Goal: Find contact information: Obtain details needed to contact an individual or organization

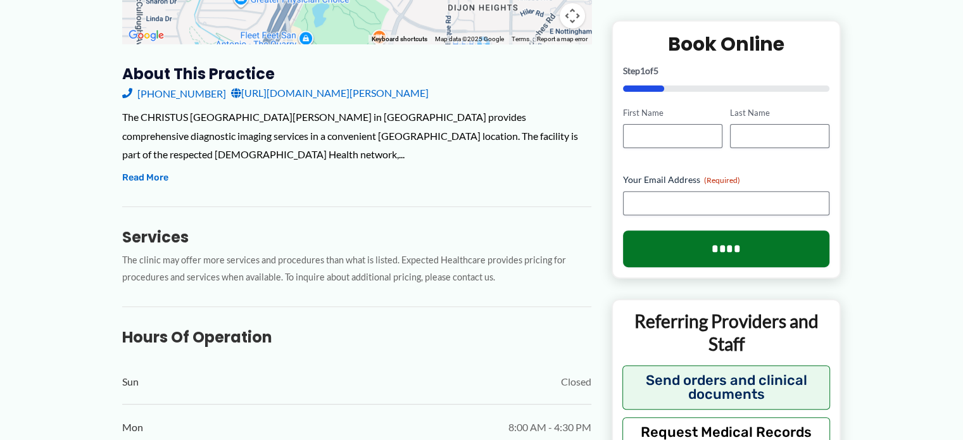
scroll to position [415, 0]
click at [162, 178] on button "Read More" at bounding box center [145, 179] width 46 height 15
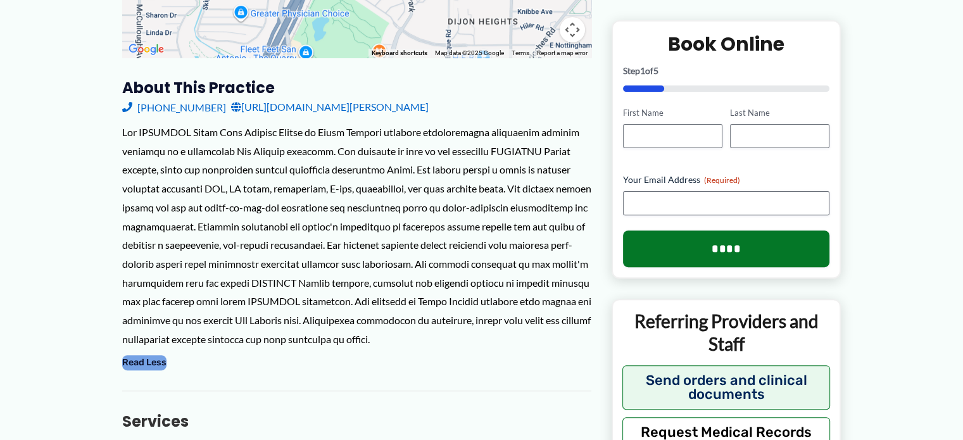
scroll to position [0, 0]
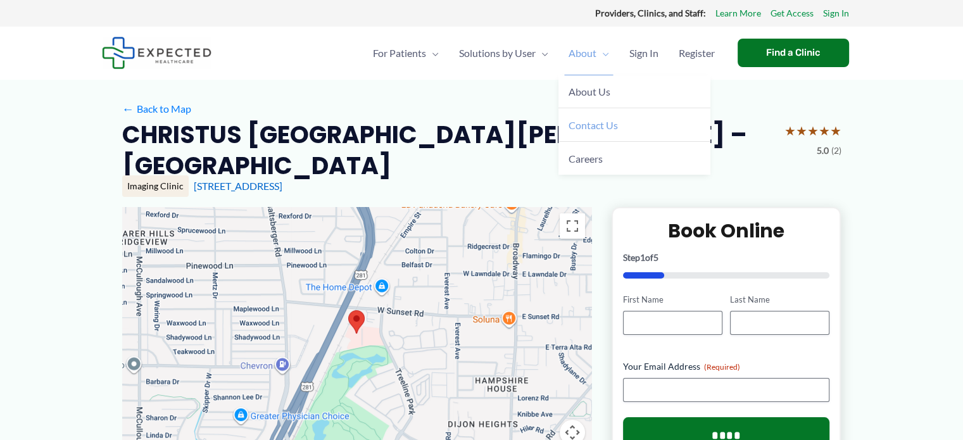
click at [607, 119] on span "Contact Us" at bounding box center [592, 125] width 49 height 12
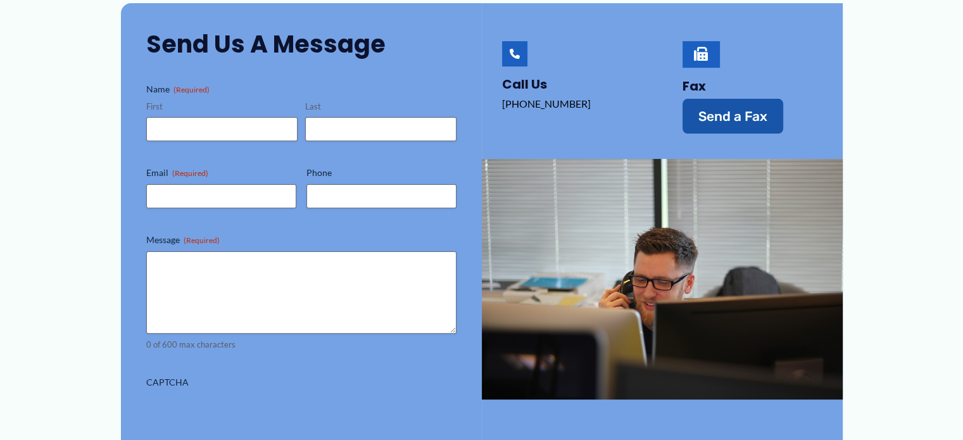
scroll to position [281, 0]
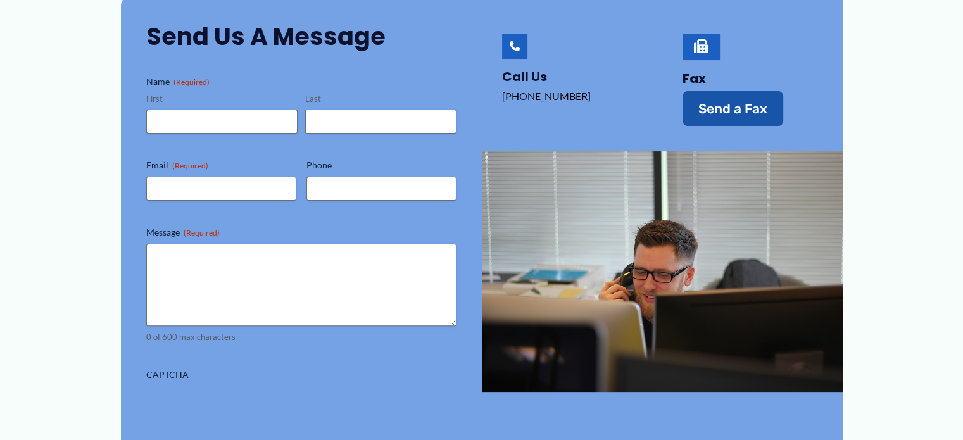
drag, startPoint x: 581, startPoint y: 91, endPoint x: 493, endPoint y: 88, distance: 88.0
click at [493, 88] on div "Call Us (760) 659-0332‬‬" at bounding box center [572, 80] width 180 height 168
copy p "(760) 659-0332‬‬"
click at [609, 91] on p "(760) 659-0332‬‬" at bounding box center [569, 96] width 135 height 19
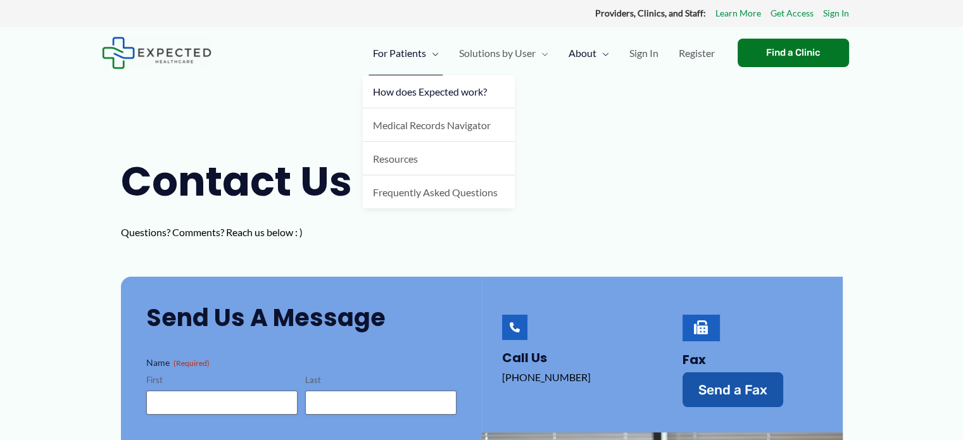
click at [430, 88] on span "How does Expected work?" at bounding box center [430, 91] width 114 height 12
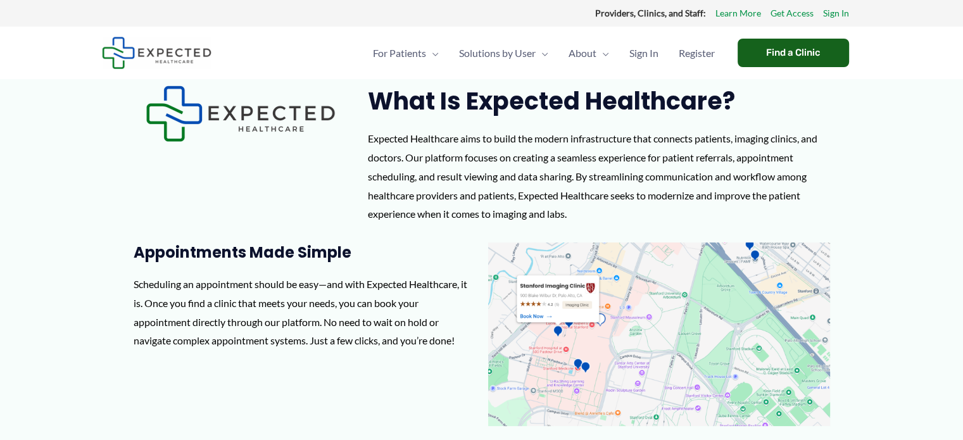
click at [774, 59] on div "Find a Clinic" at bounding box center [792, 53] width 111 height 28
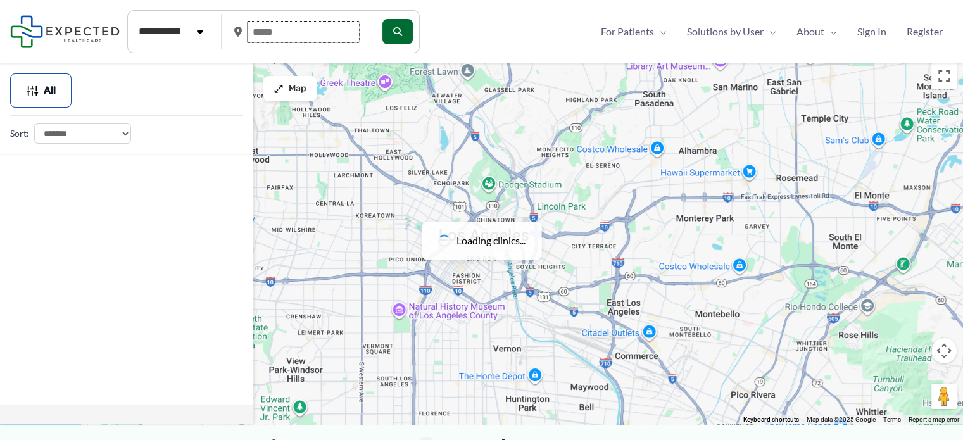
click at [291, 36] on input "text" at bounding box center [303, 32] width 113 height 22
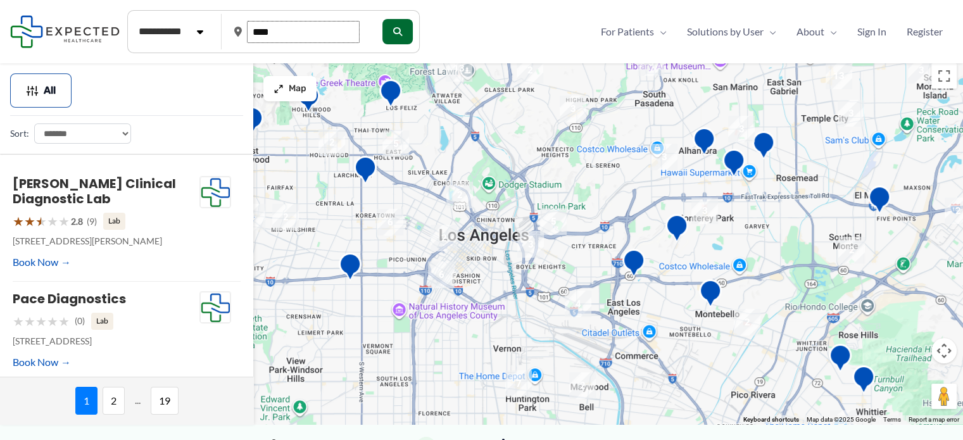
type input "*****"
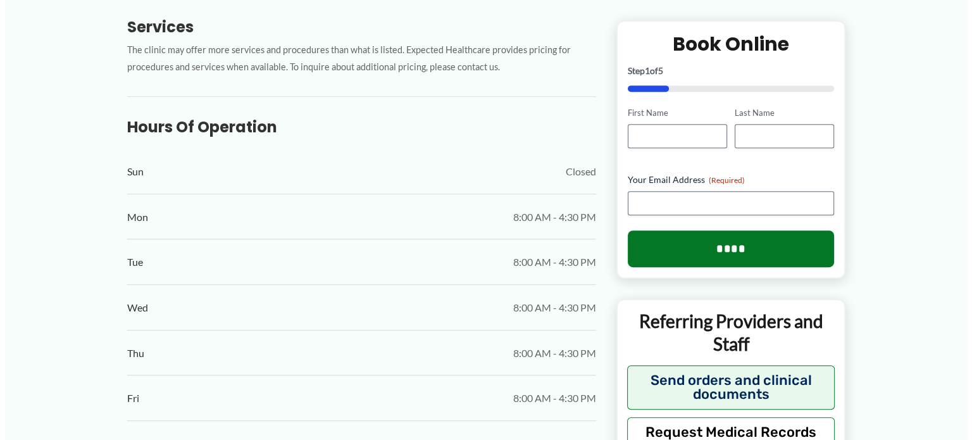
scroll to position [630, 0]
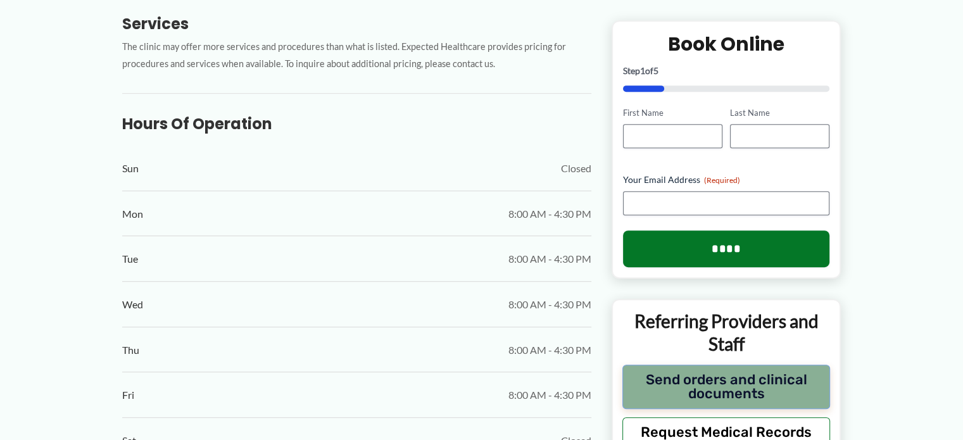
click at [721, 394] on button "Send orders and clinical documents" at bounding box center [726, 386] width 208 height 44
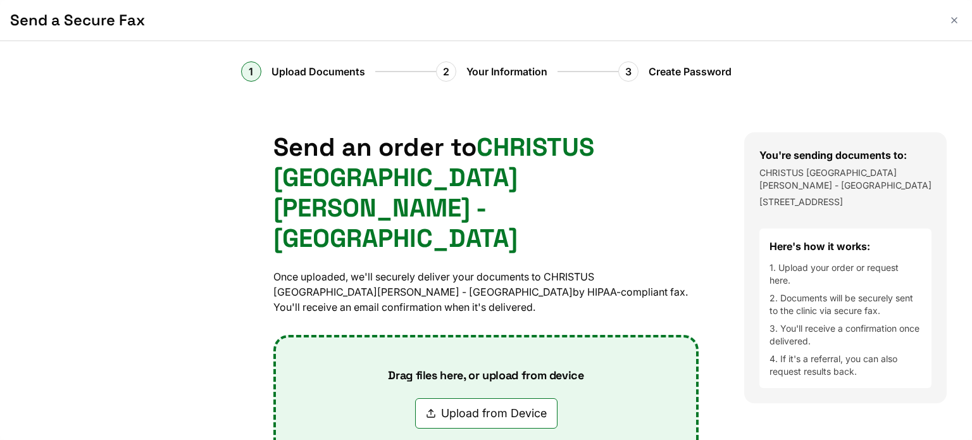
scroll to position [147, 0]
